Goal: Answer question/provide support

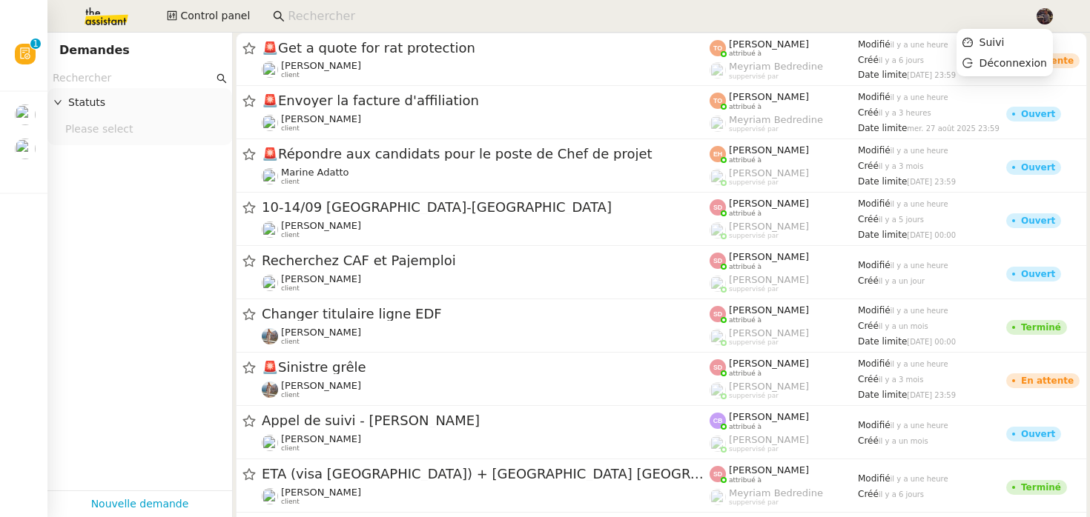
click at [1041, 22] on img at bounding box center [1044, 16] width 16 height 16
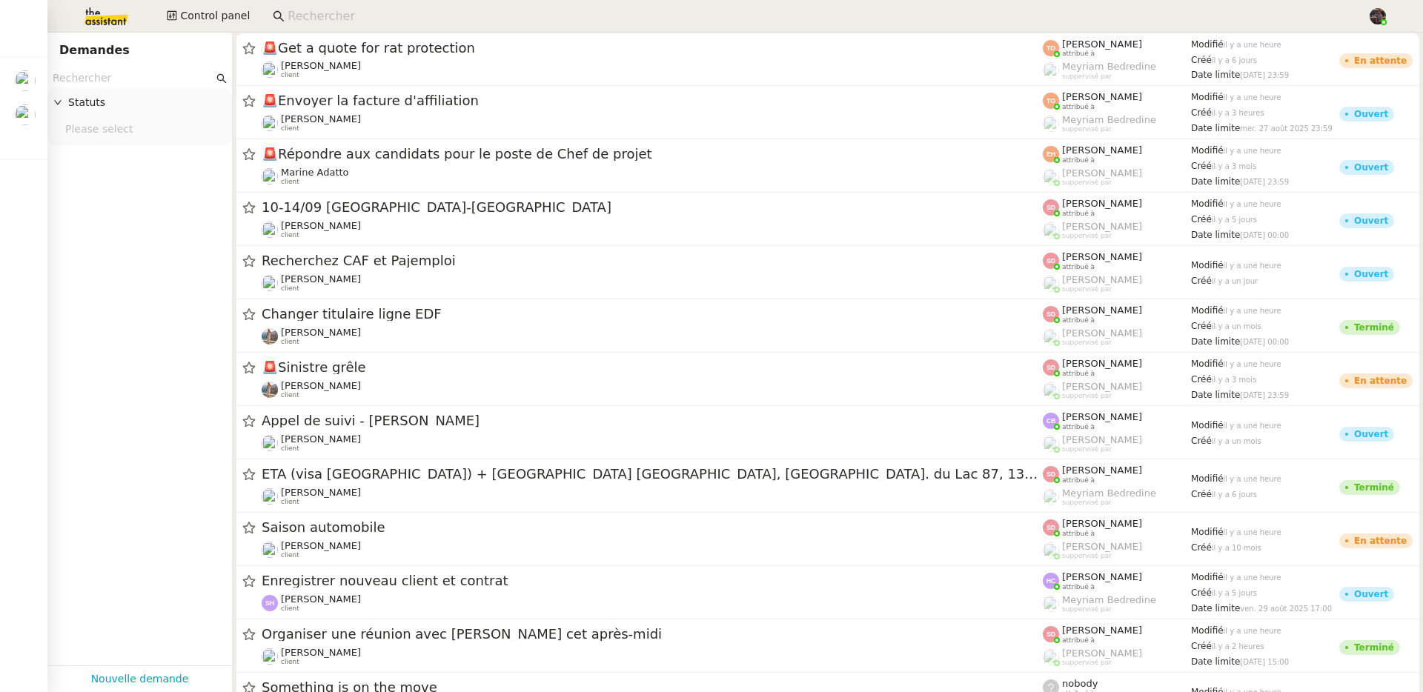
click at [83, 9] on img at bounding box center [94, 16] width 115 height 33
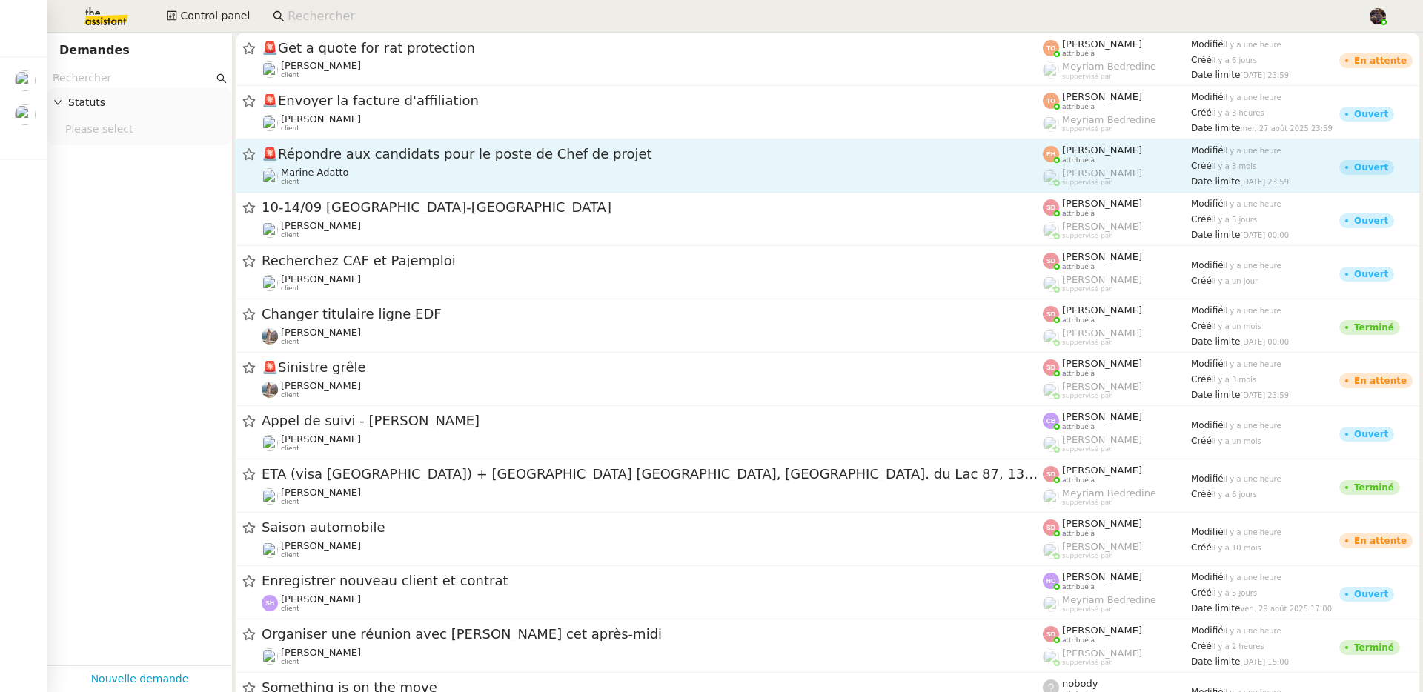
click at [619, 148] on span "🚨 Répondre aux candidats pour le poste de Chef de projet" at bounding box center [652, 154] width 781 height 13
click at [613, 150] on nz-layout "Mes demandes Accept your invitation to join shared calenda"[PERSON_NAME]" [PERS…" at bounding box center [711, 346] width 1423 height 692
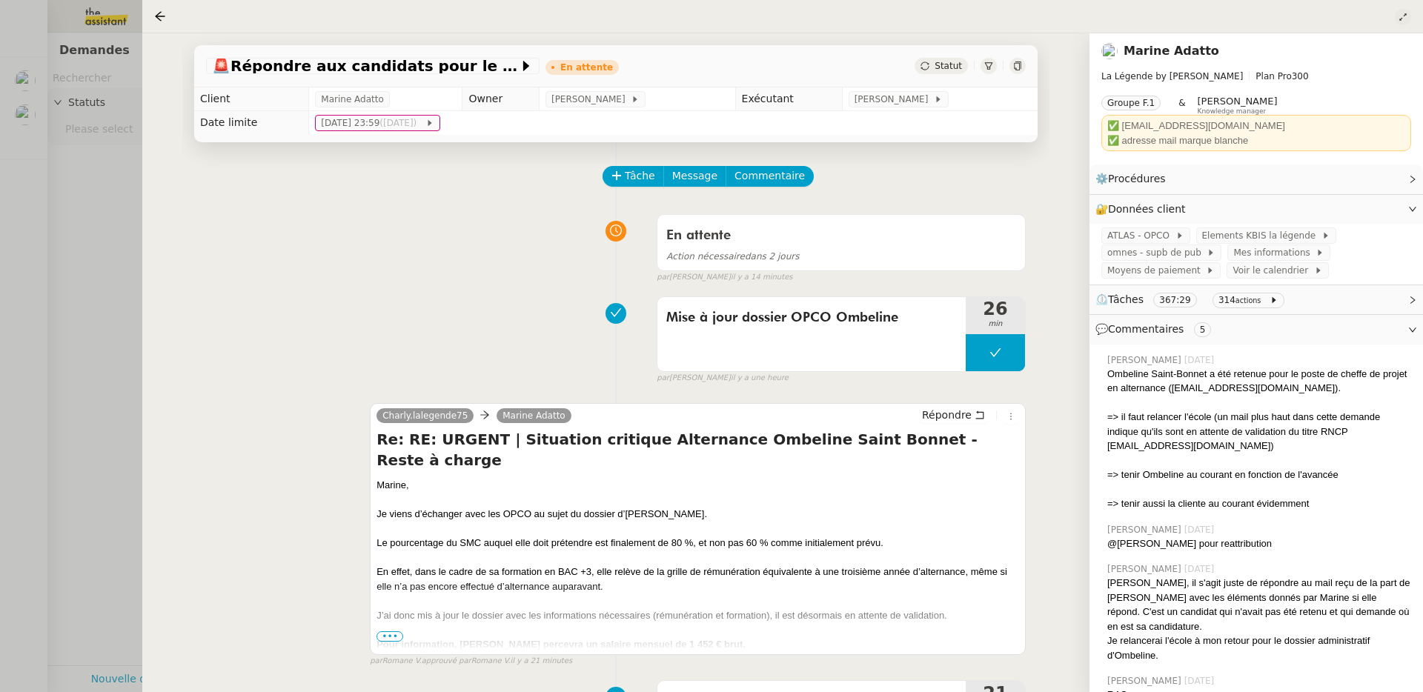
click at [1089, 19] on icon at bounding box center [1402, 16] width 7 height 7
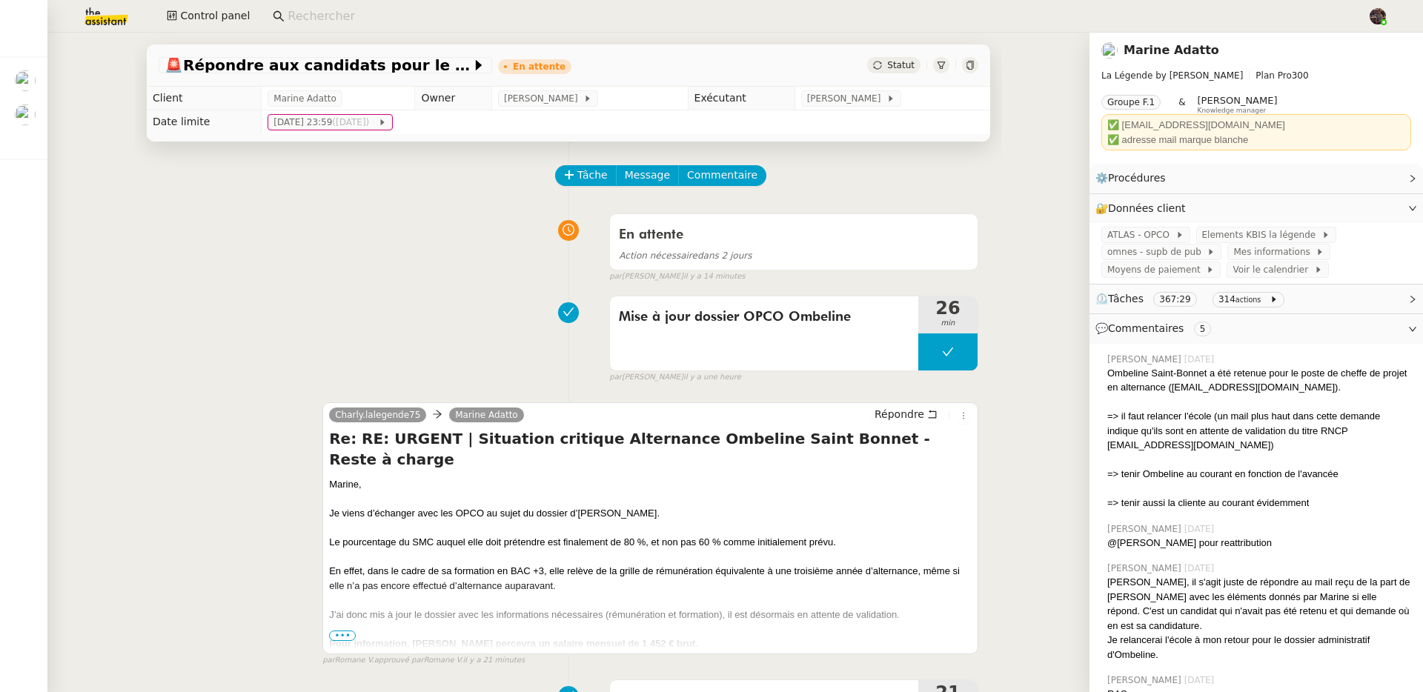
click at [377, 5] on nz-input-group at bounding box center [814, 16] width 1099 height 22
click at [380, 12] on input at bounding box center [820, 17] width 1065 height 20
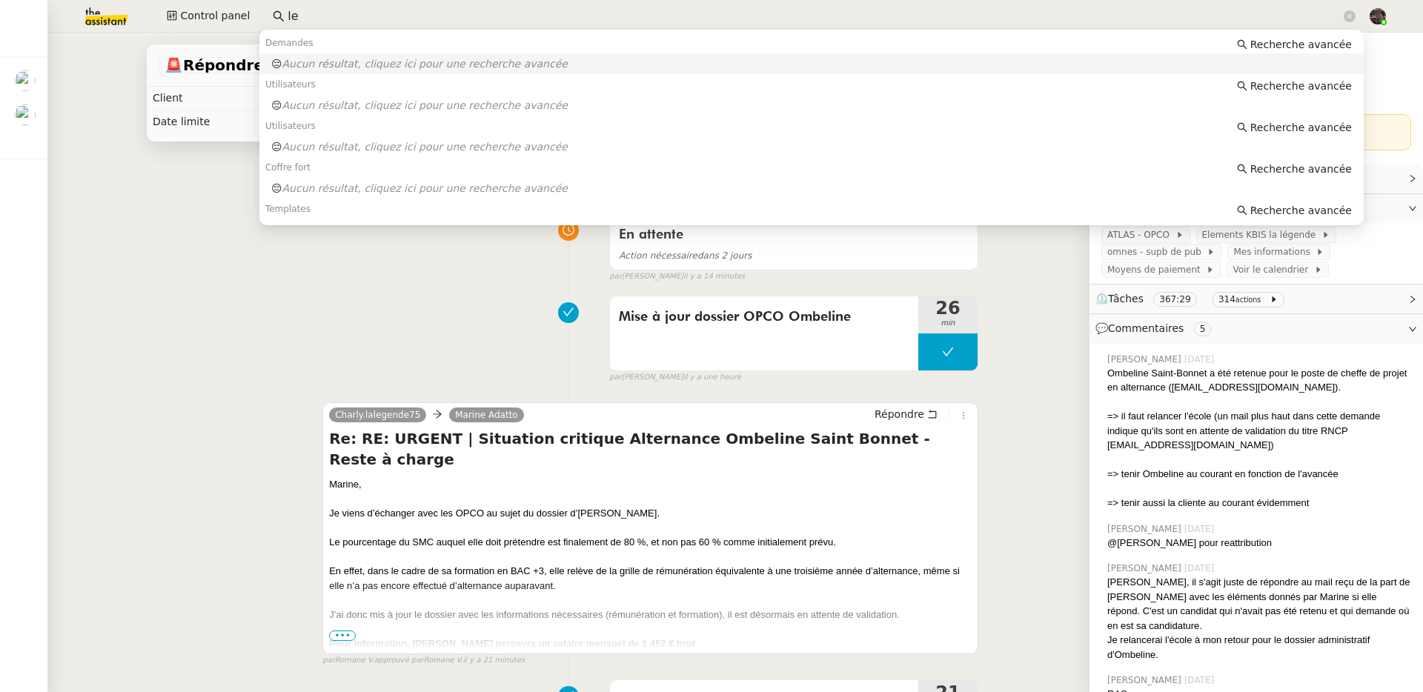
type input "l"
type input "le"
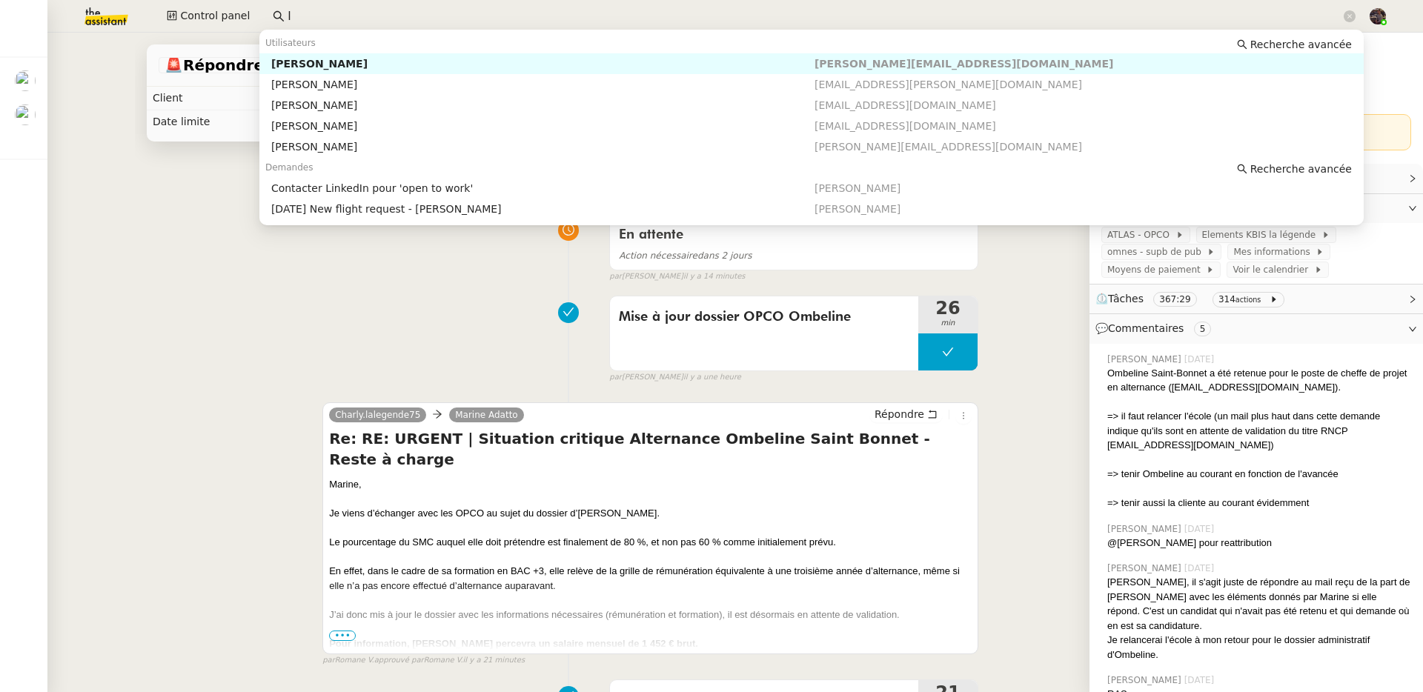
type input "l"
click at [168, 274] on div "En attente Action nécessaire dans 2 jours false par [PERSON_NAME] il y a 15 min…" at bounding box center [569, 245] width 820 height 76
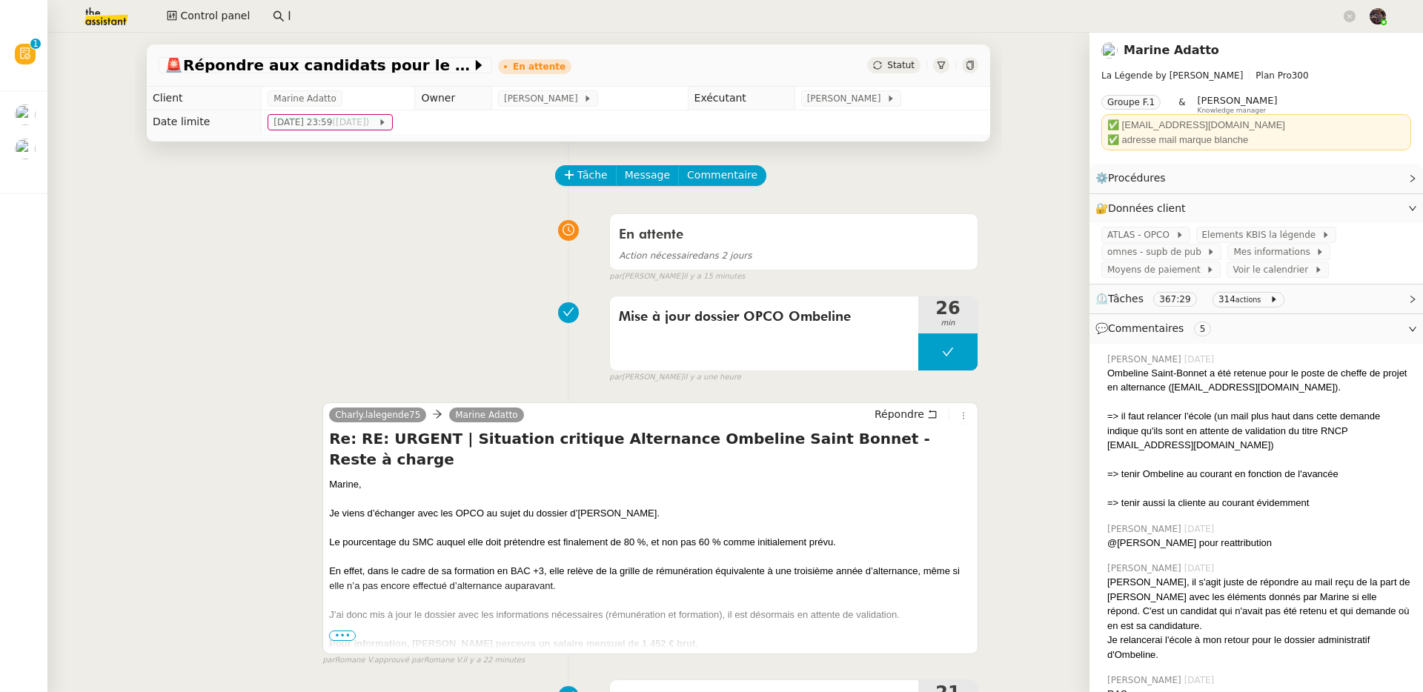
click at [106, 19] on img at bounding box center [94, 16] width 115 height 33
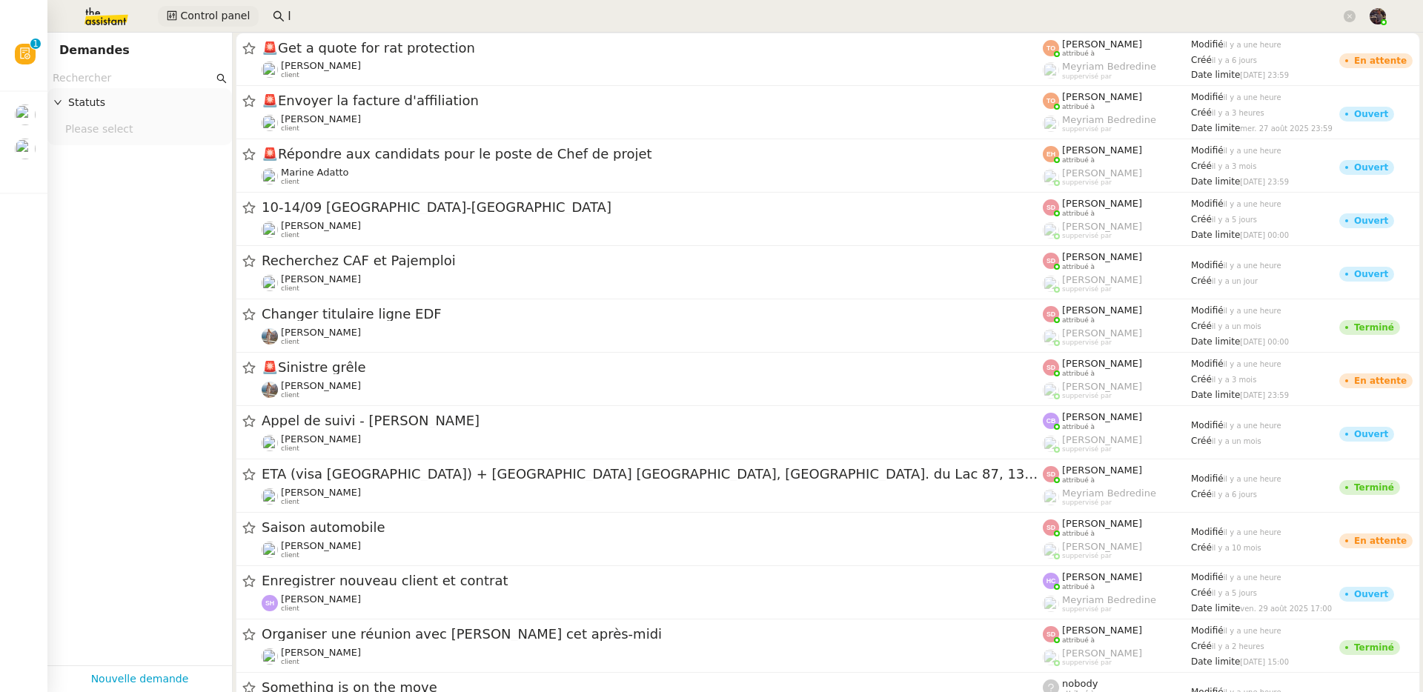
click at [174, 13] on icon at bounding box center [172, 15] width 10 height 10
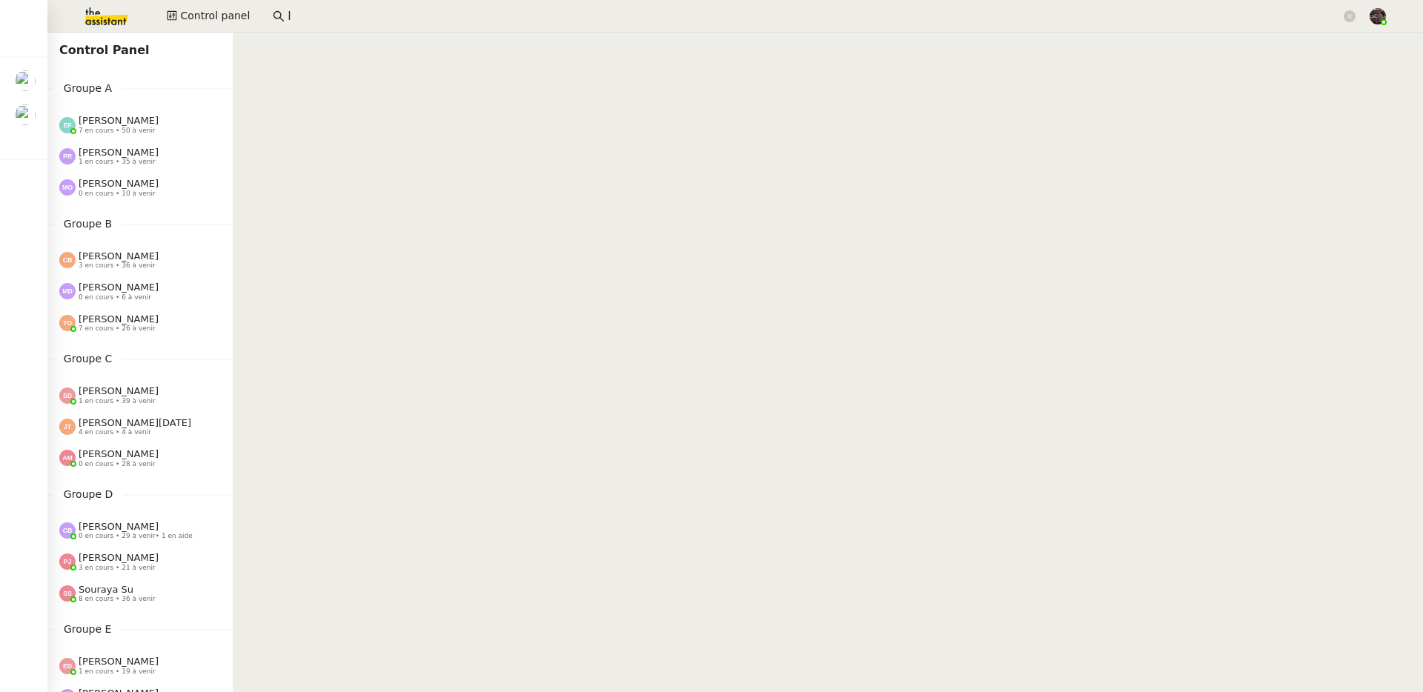
click at [102, 184] on span "[PERSON_NAME]" at bounding box center [119, 183] width 80 height 11
click at [105, 148] on span "[PERSON_NAME]" at bounding box center [119, 152] width 80 height 11
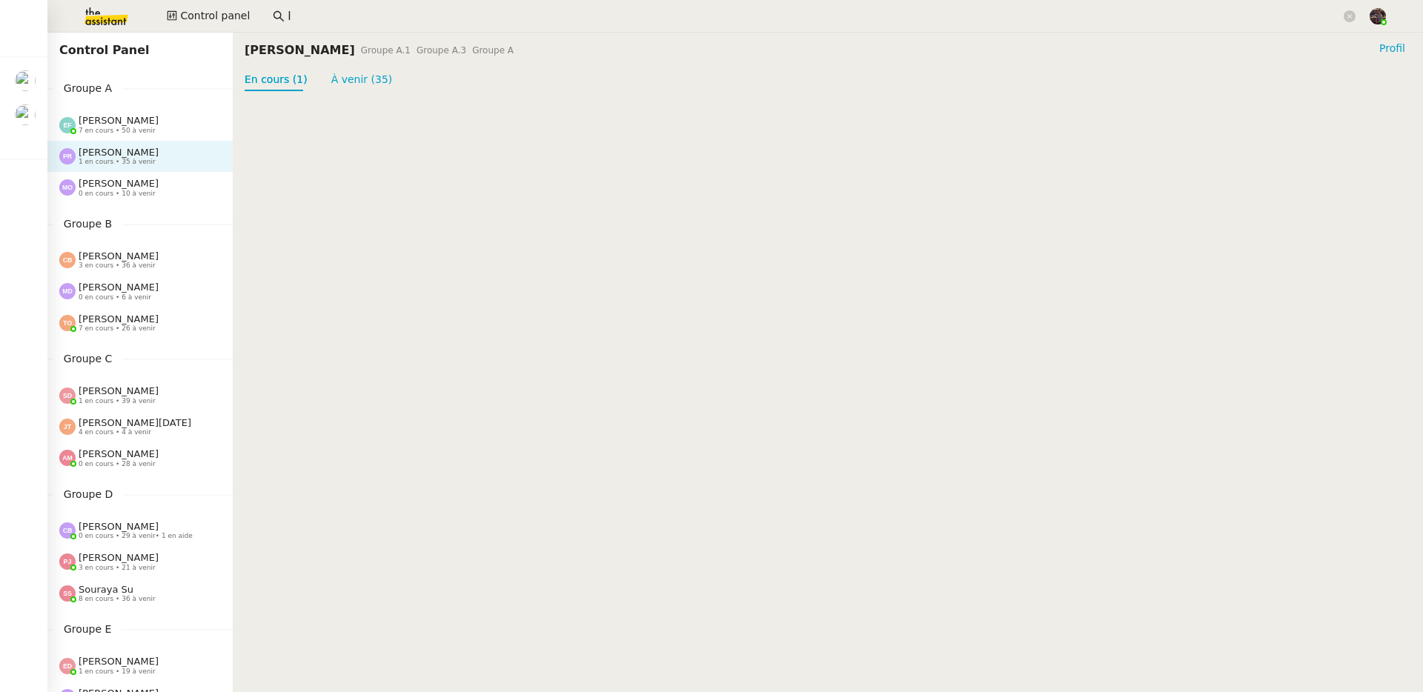
click at [114, 121] on span "[PERSON_NAME]" at bounding box center [119, 120] width 80 height 11
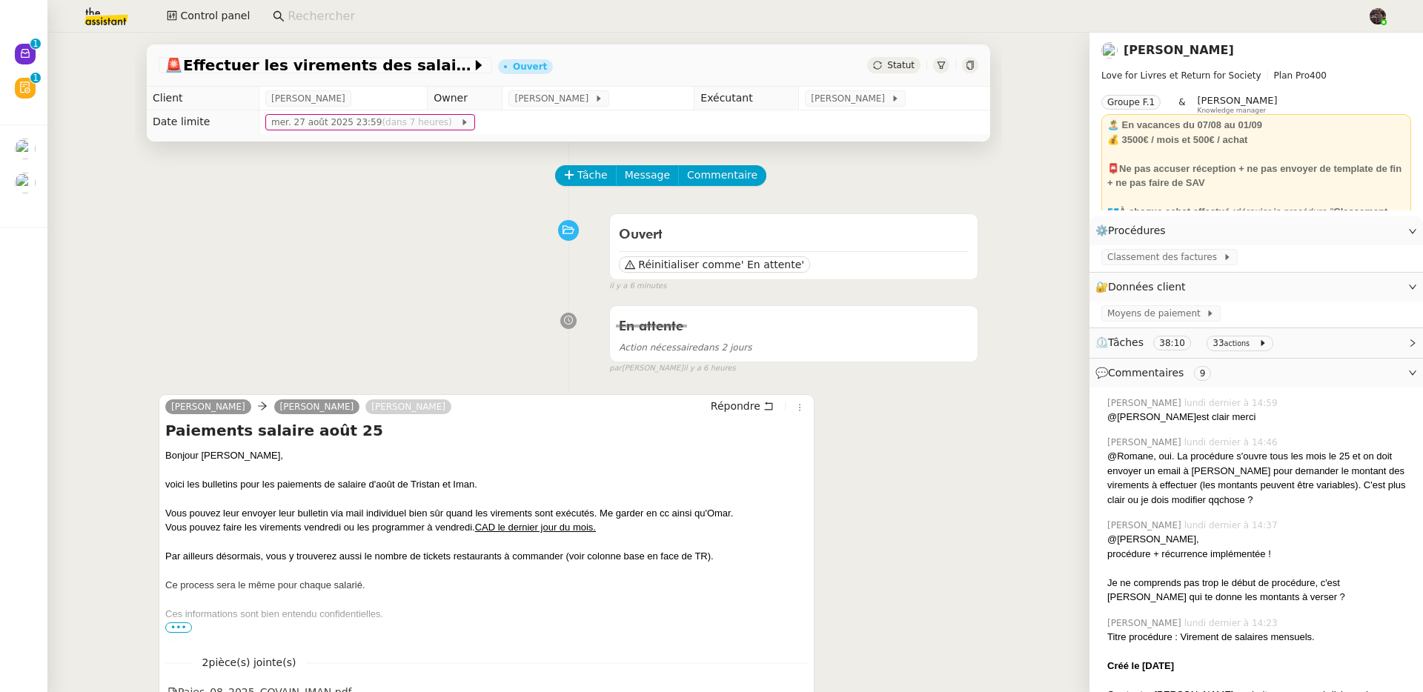
click at [1111, 50] on div "[PERSON_NAME]" at bounding box center [1170, 50] width 139 height 21
click at [1124, 54] on link "[PERSON_NAME]" at bounding box center [1179, 50] width 110 height 14
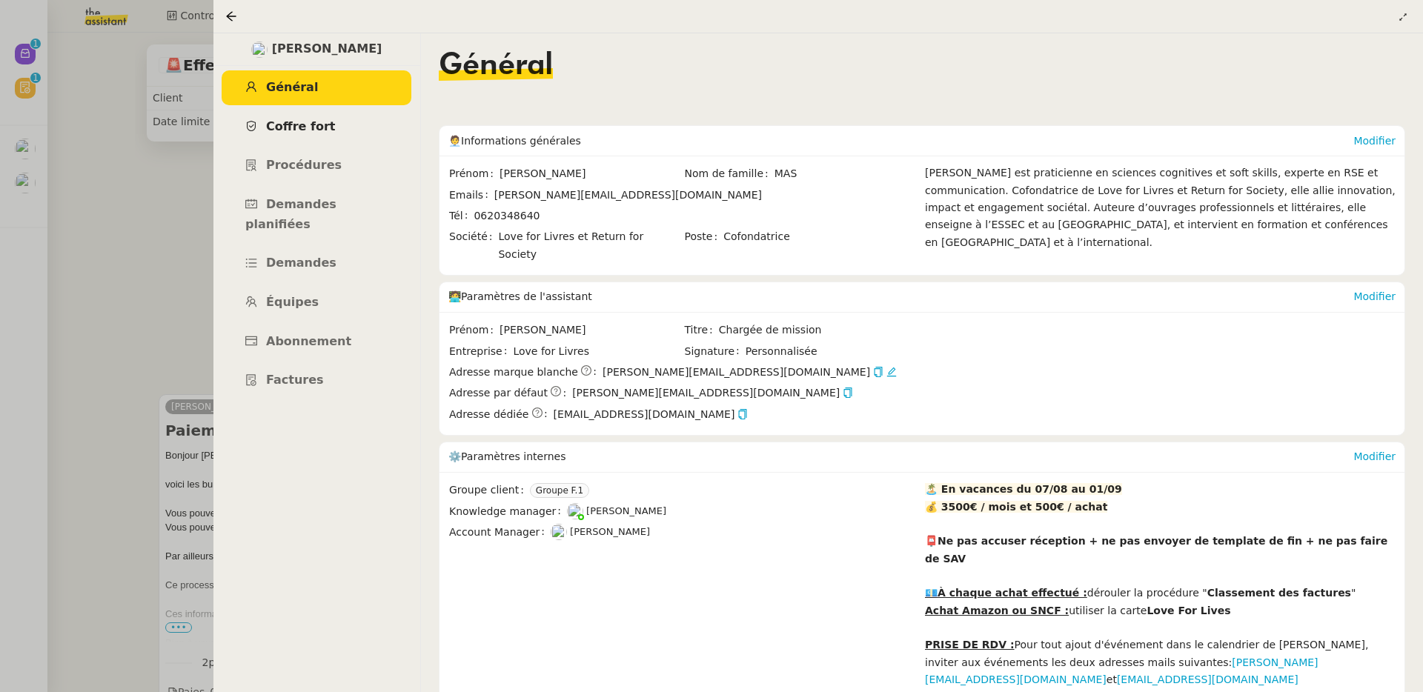
click at [325, 122] on span "Coffre fort" at bounding box center [301, 126] width 70 height 14
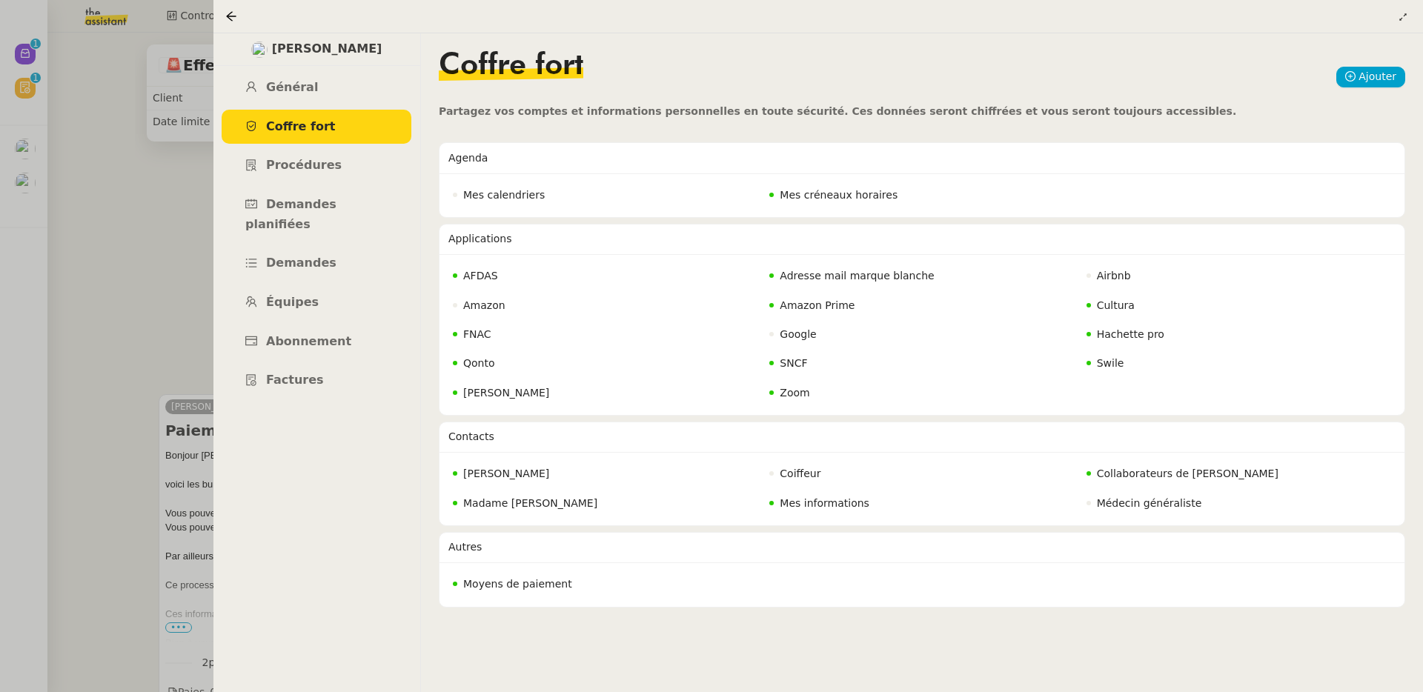
click at [365, 107] on ul "Général Coffre fort Procédures Demandes planifiées Demandes Équipes Abonnement …" at bounding box center [317, 234] width 208 height 328
click at [375, 88] on link "Général" at bounding box center [317, 87] width 190 height 35
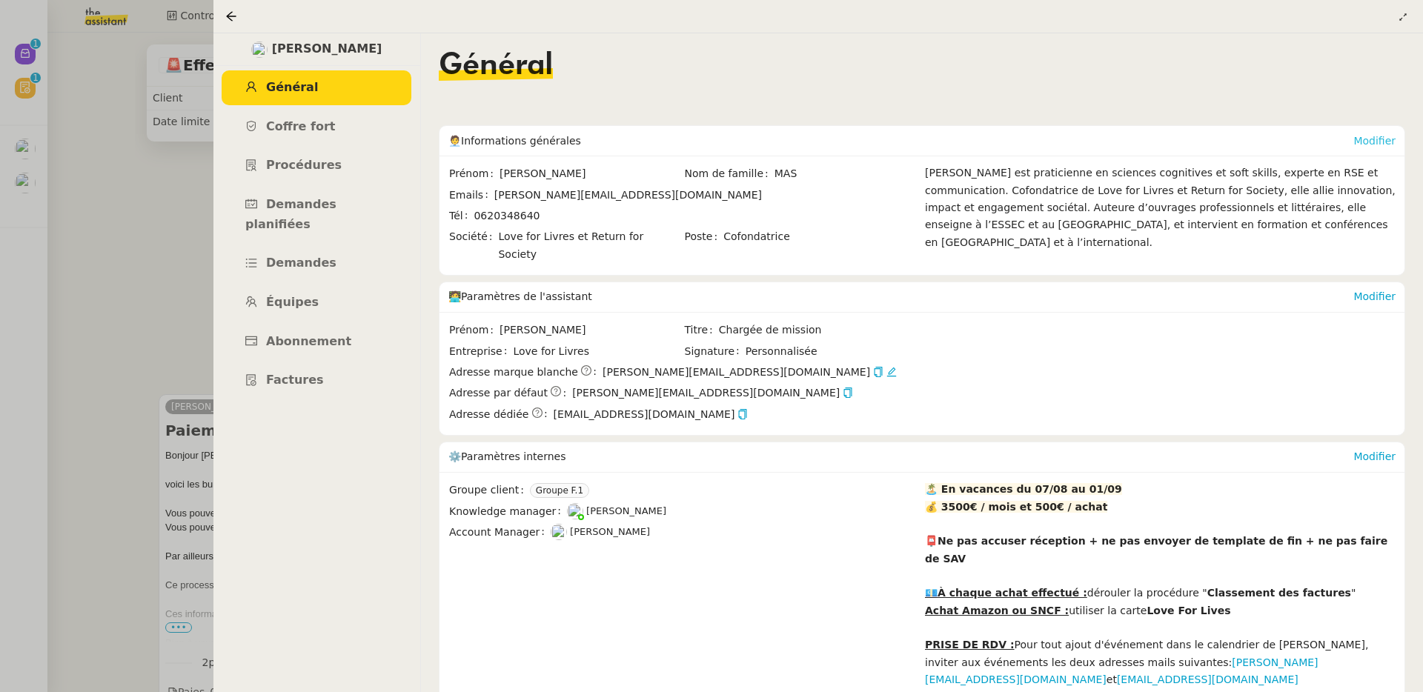
click at [1376, 137] on link "Modifier" at bounding box center [1374, 141] width 42 height 12
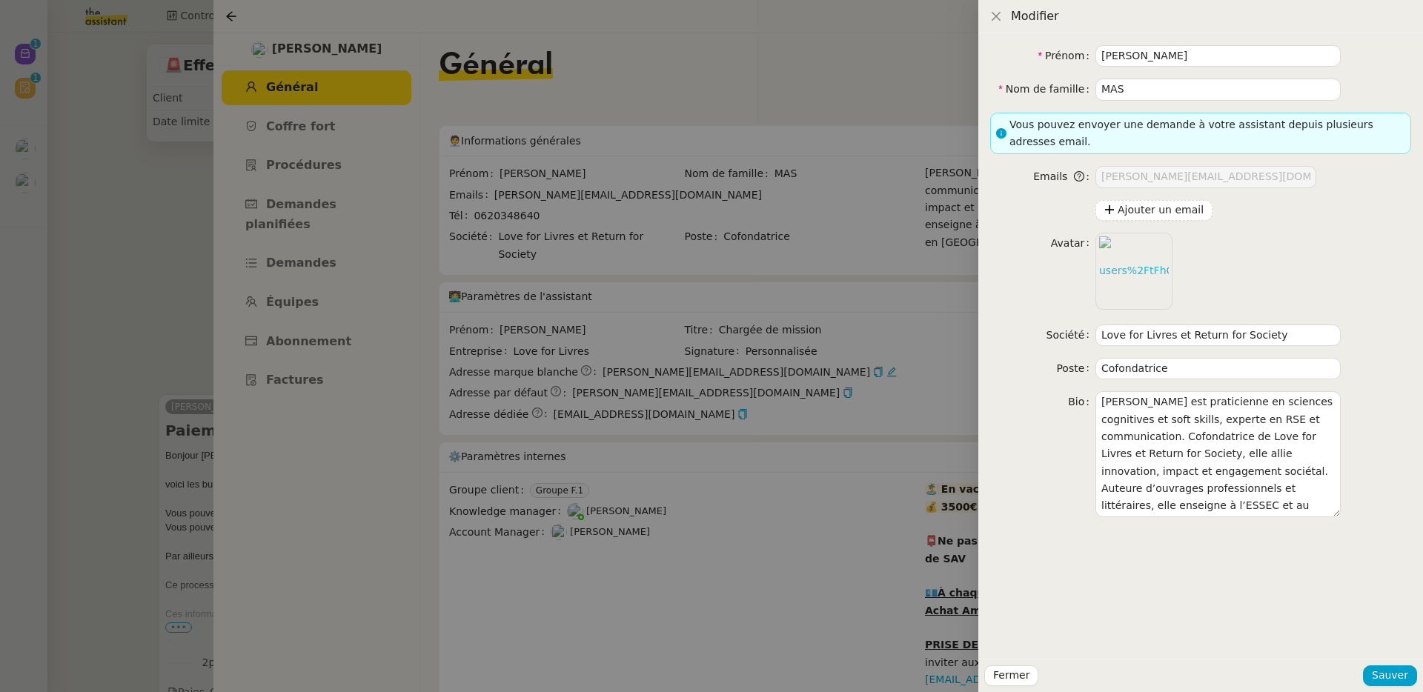
click at [939, 260] on div at bounding box center [711, 346] width 1423 height 692
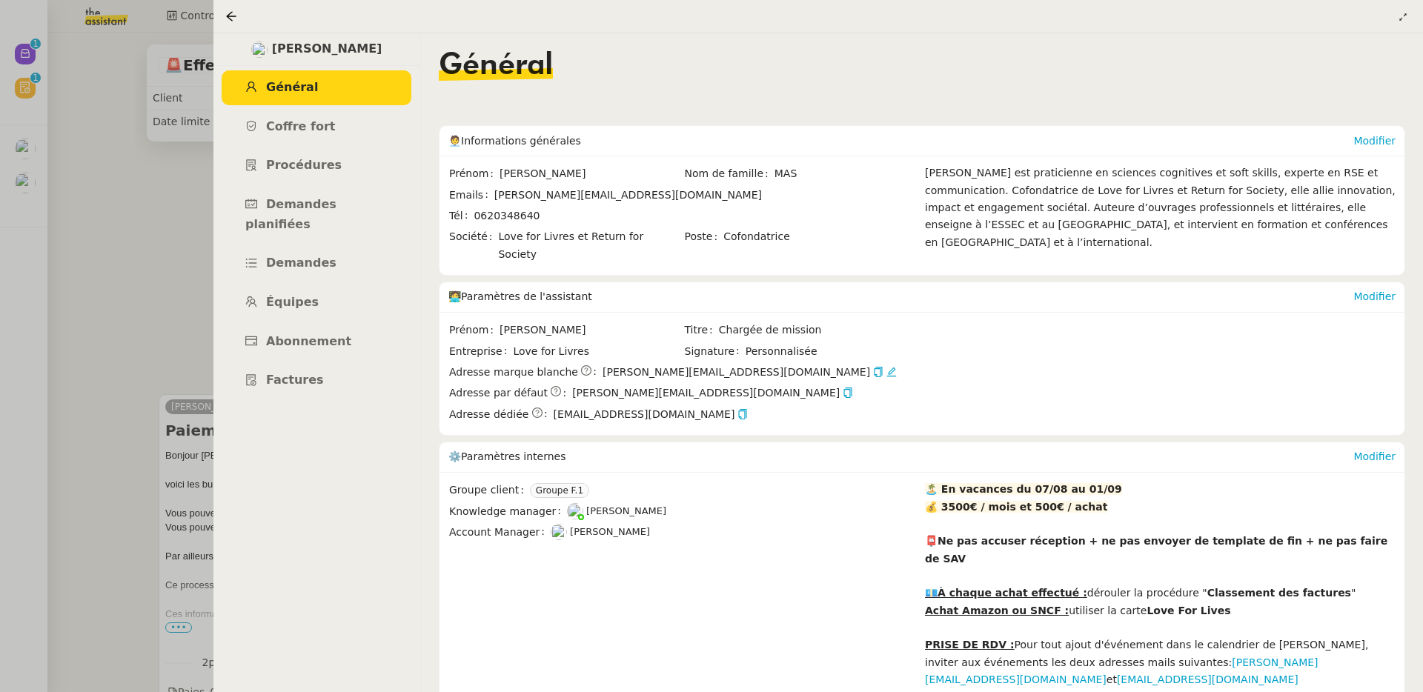
click at [25, 49] on div at bounding box center [711, 346] width 1423 height 692
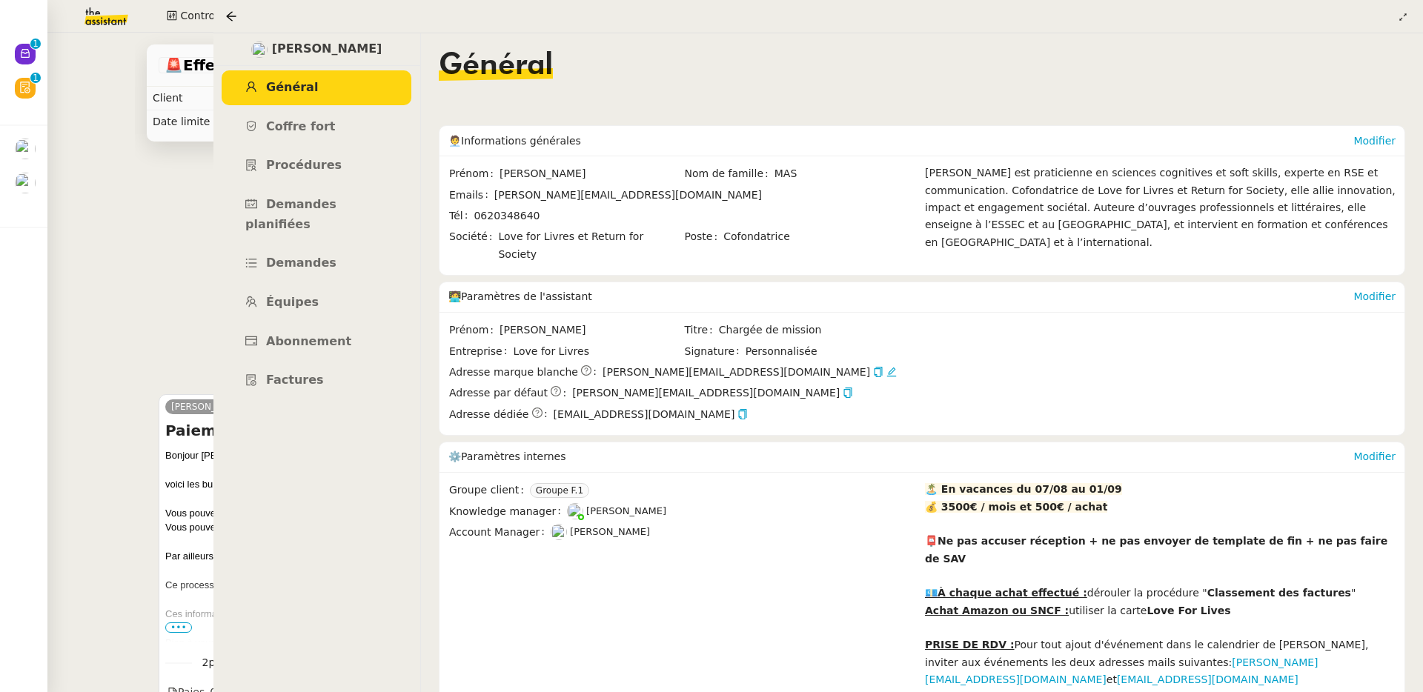
click at [25, 49] on div at bounding box center [711, 346] width 1423 height 692
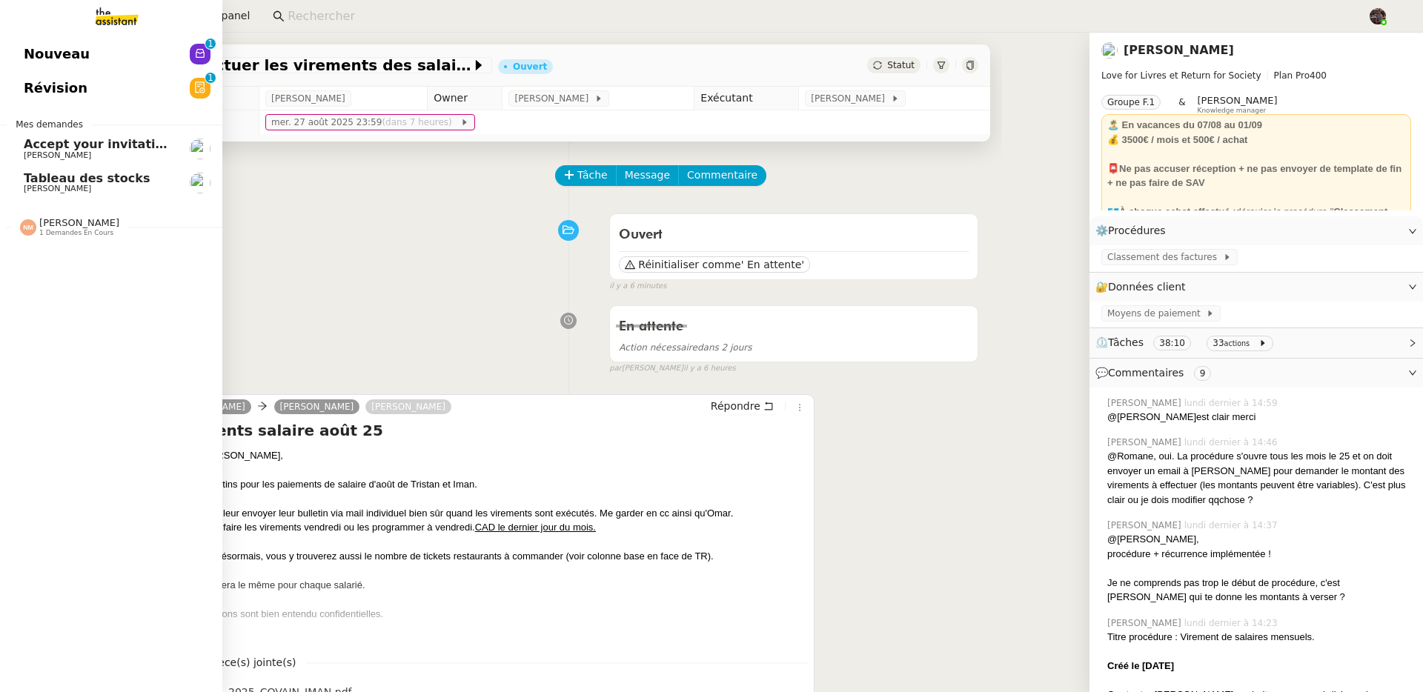
click at [27, 53] on link "Nouveau 0 1 2 3 4 5 6 7 8 9" at bounding box center [111, 54] width 222 height 34
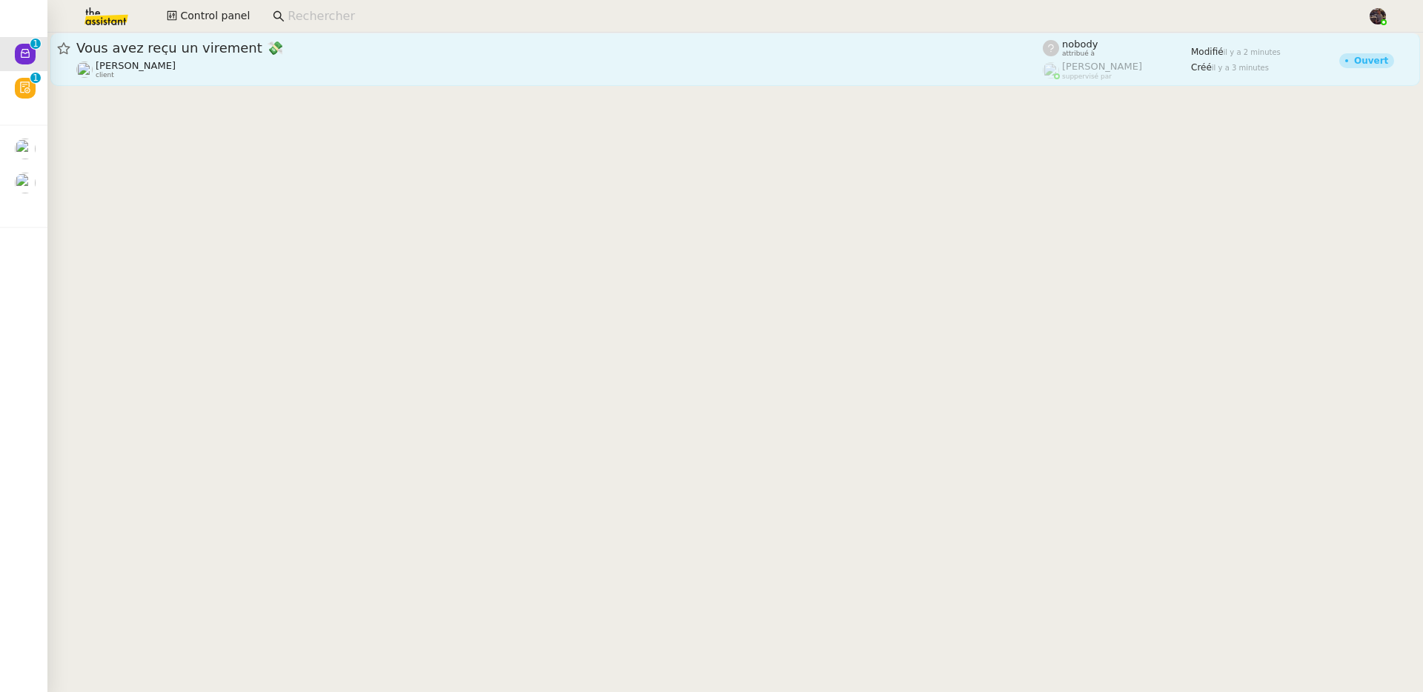
click at [169, 70] on div "Céline MAS client" at bounding box center [559, 69] width 967 height 19
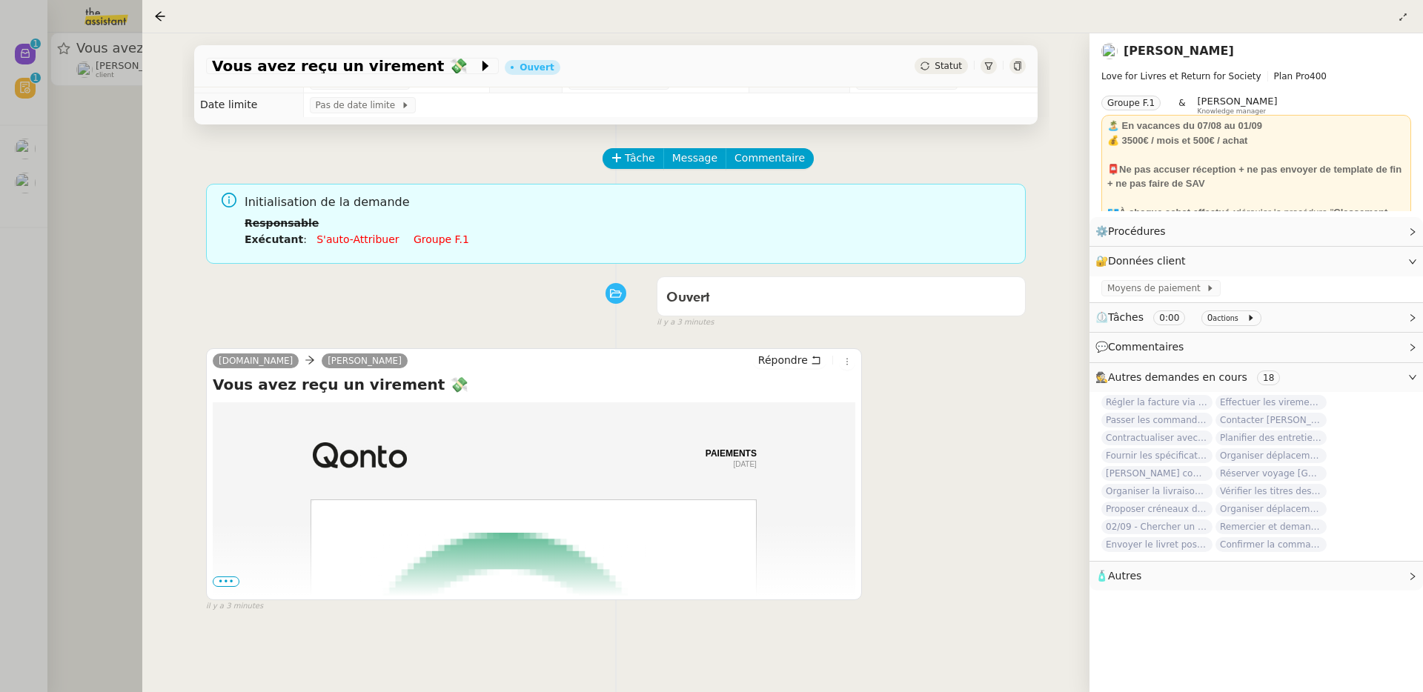
scroll to position [27, 0]
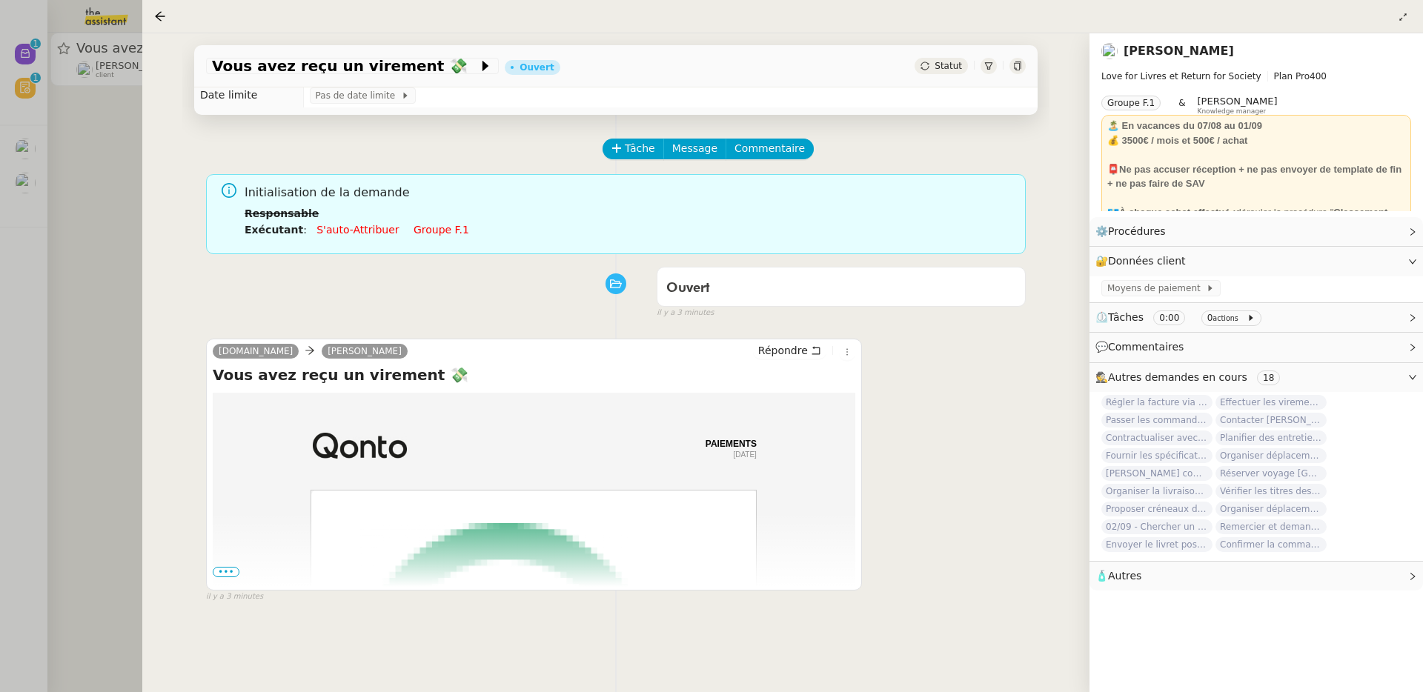
click at [220, 573] on span "•••" at bounding box center [226, 572] width 27 height 10
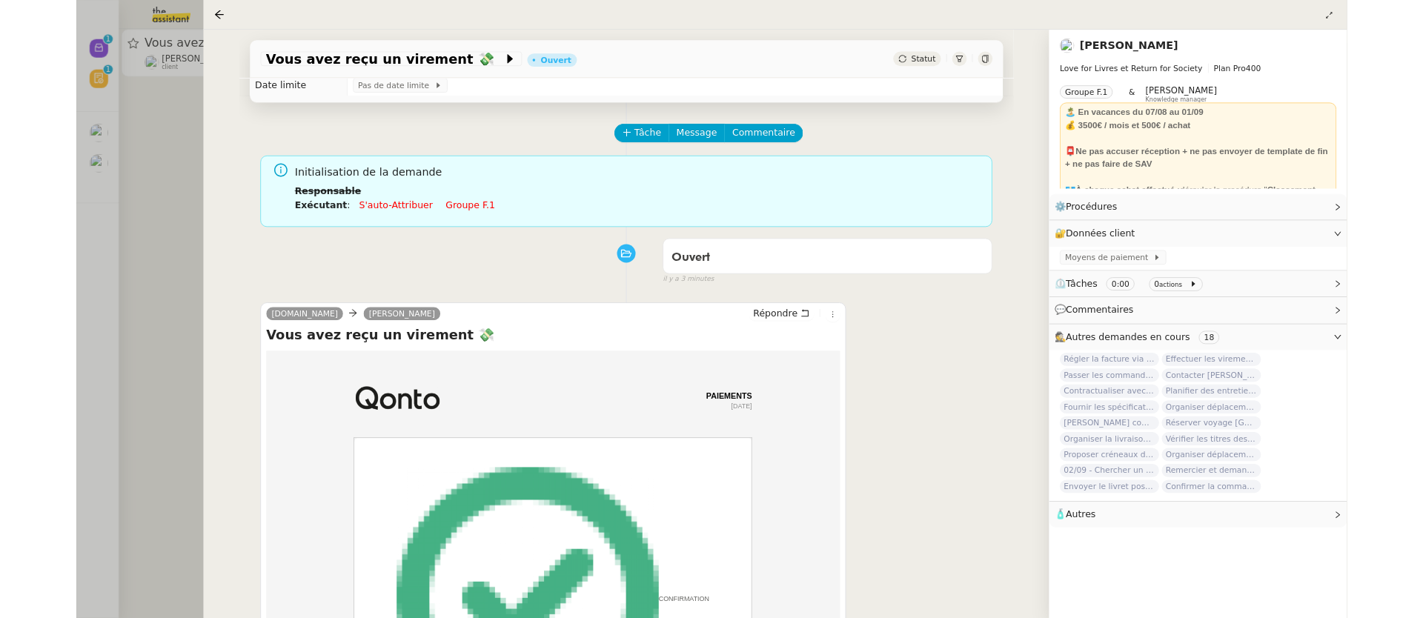
scroll to position [513, 0]
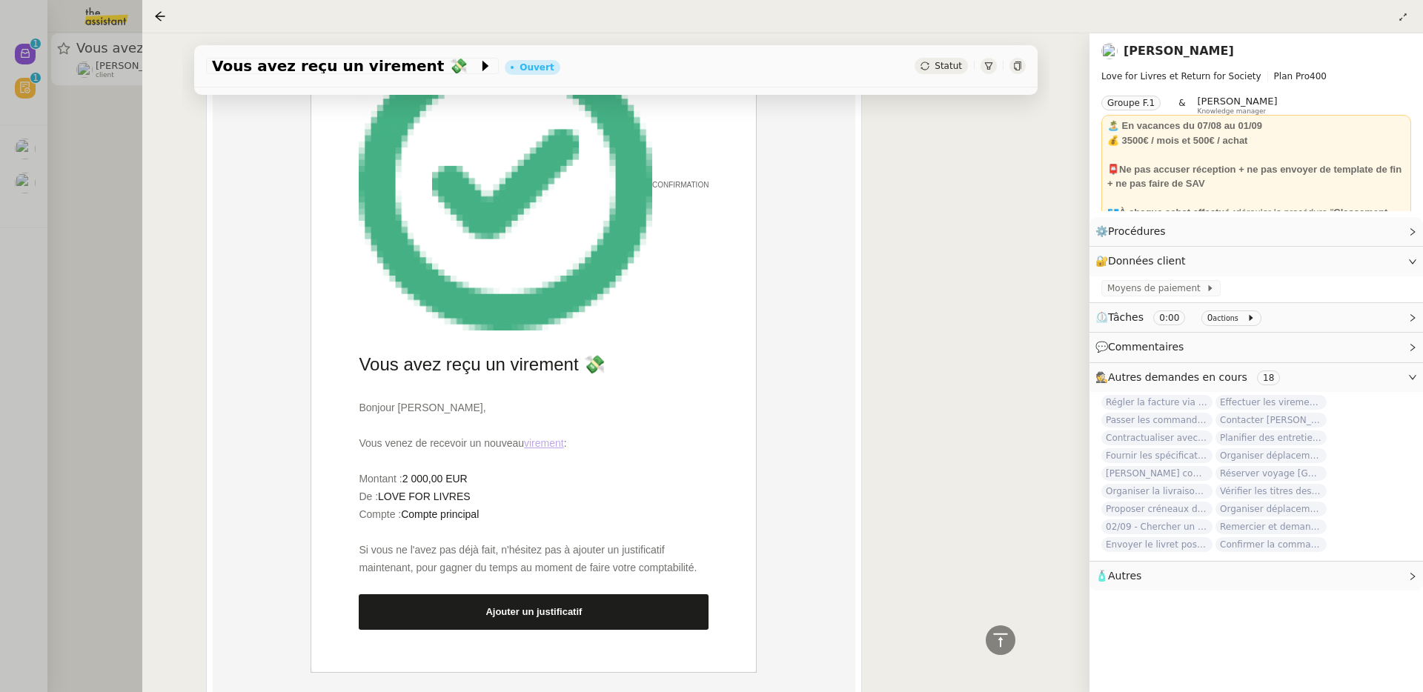
click at [102, 500] on div at bounding box center [711, 346] width 1423 height 692
